Goal: Information Seeking & Learning: Learn about a topic

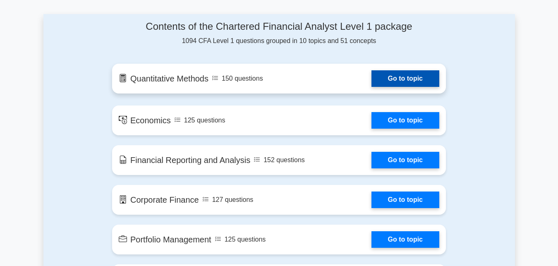
scroll to position [434, 0]
click at [388, 83] on link "Go to topic" at bounding box center [405, 78] width 68 height 17
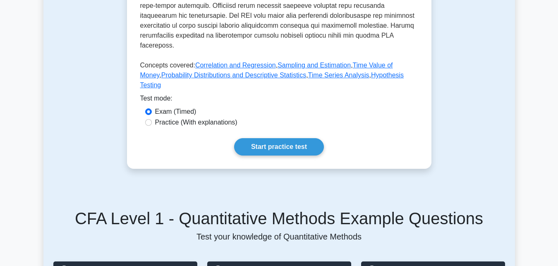
scroll to position [422, 0]
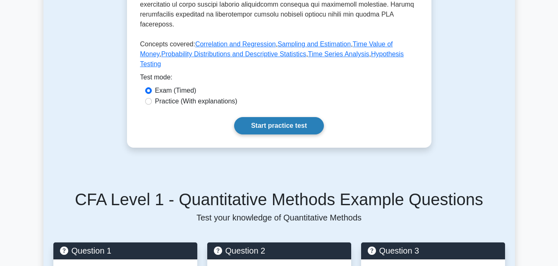
click at [295, 117] on link "Start practice test" at bounding box center [279, 125] width 90 height 17
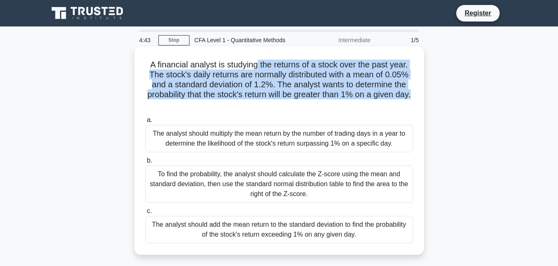
drag, startPoint x: 257, startPoint y: 65, endPoint x: 412, endPoint y: 99, distance: 159.0
click at [412, 99] on h5 "A financial analyst is studying the returns of a stock over the past year. The …" at bounding box center [279, 85] width 270 height 50
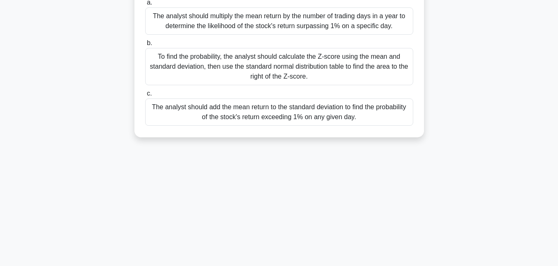
scroll to position [127, 0]
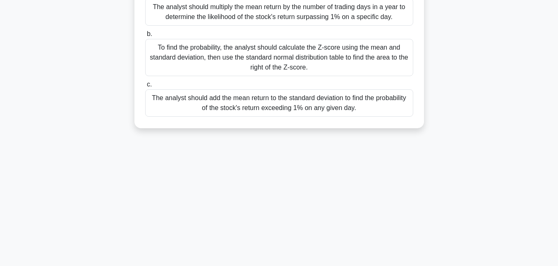
click at [232, 101] on div "The analyst should add the mean return to the standard deviation to find the pr…" at bounding box center [279, 102] width 268 height 27
click at [145, 87] on input "c. The analyst should add the mean return to the standard deviation to find the…" at bounding box center [145, 84] width 0 height 5
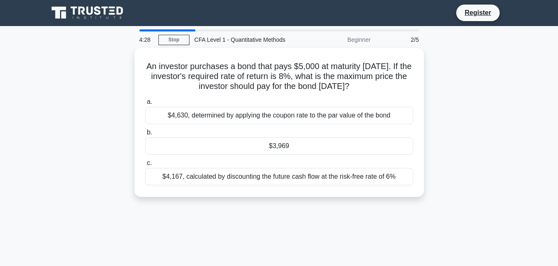
scroll to position [0, 0]
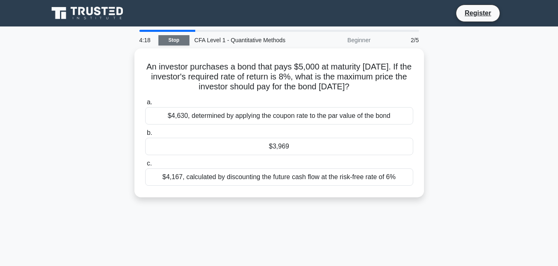
click at [170, 39] on link "Stop" at bounding box center [173, 40] width 31 height 10
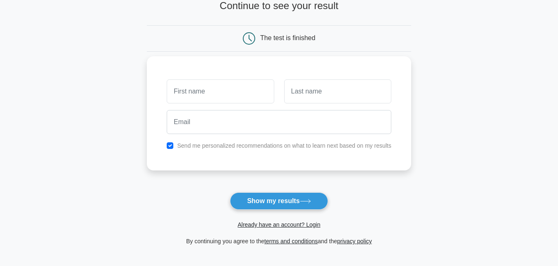
scroll to position [127, 0]
